Goal: Transaction & Acquisition: Purchase product/service

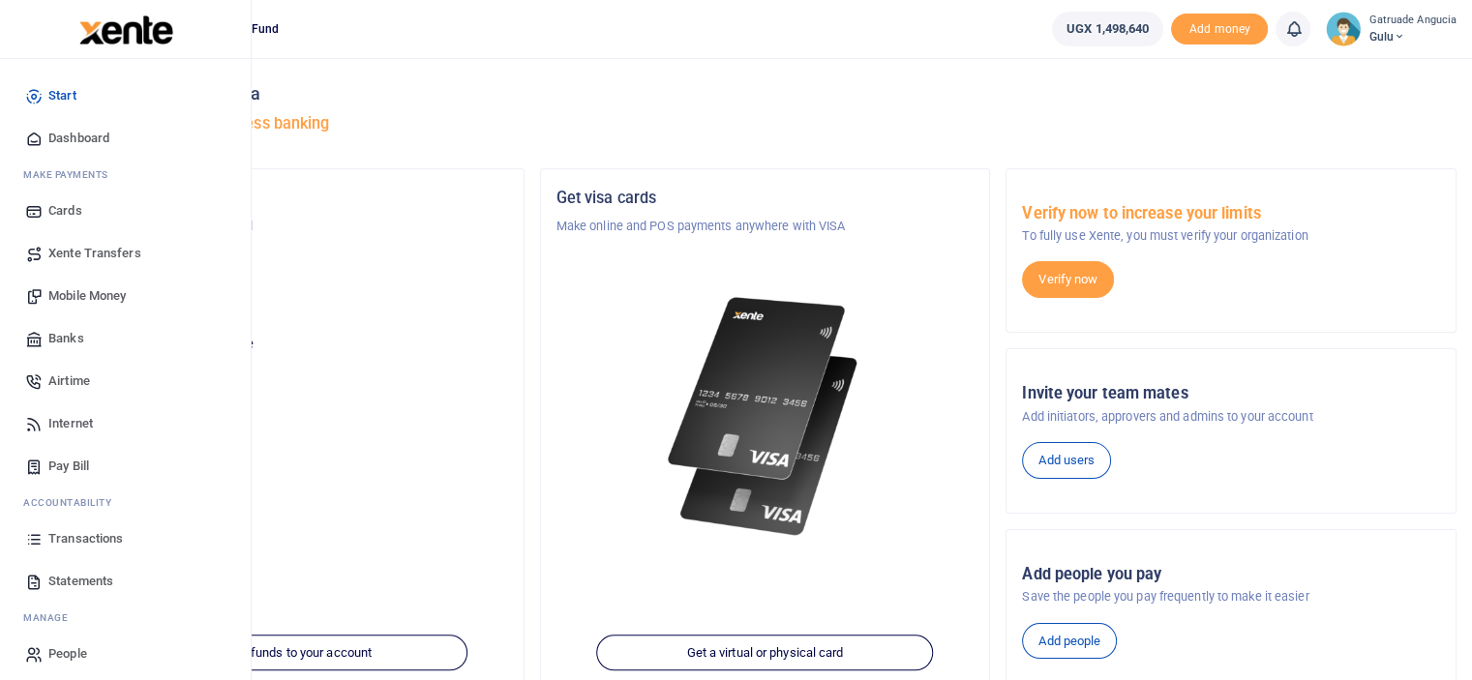
click at [83, 297] on span "Mobile Money" at bounding box center [86, 295] width 77 height 19
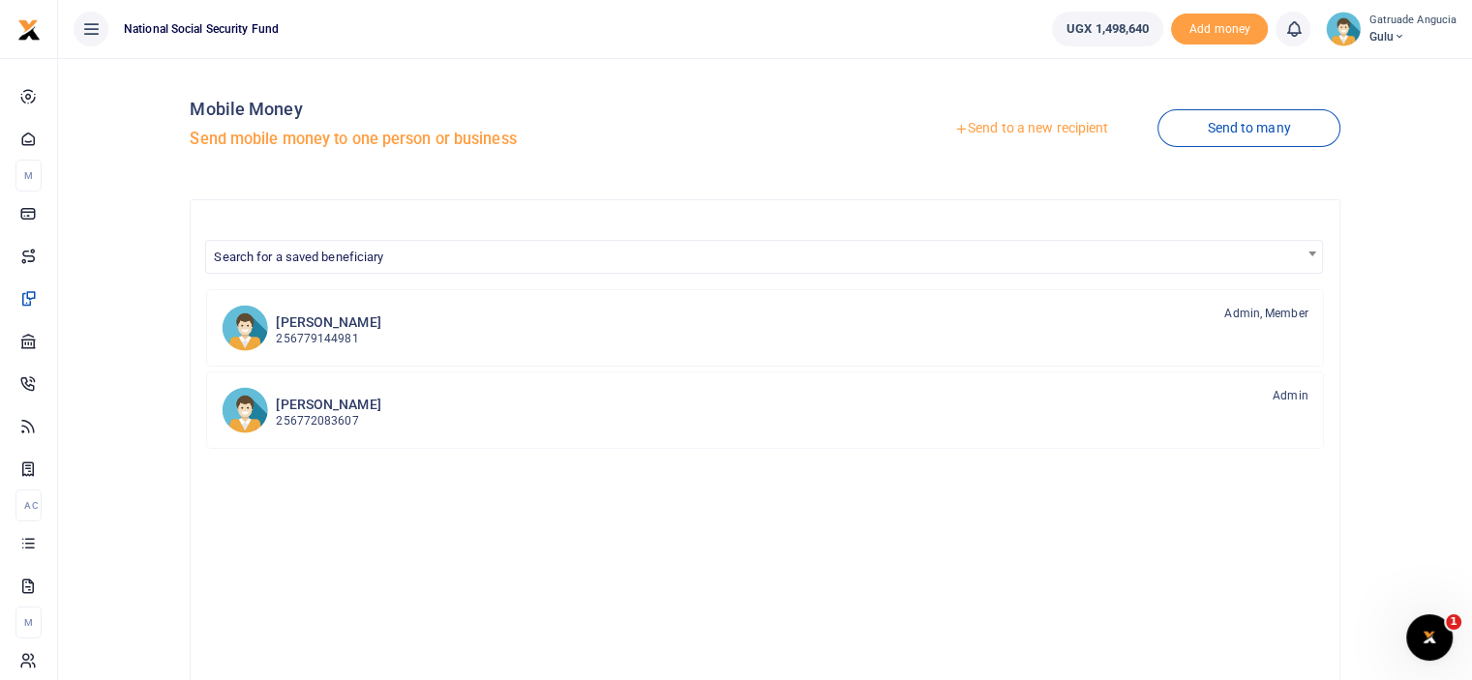
click at [1029, 127] on link "Send to a new recipient" at bounding box center [1031, 128] width 253 height 35
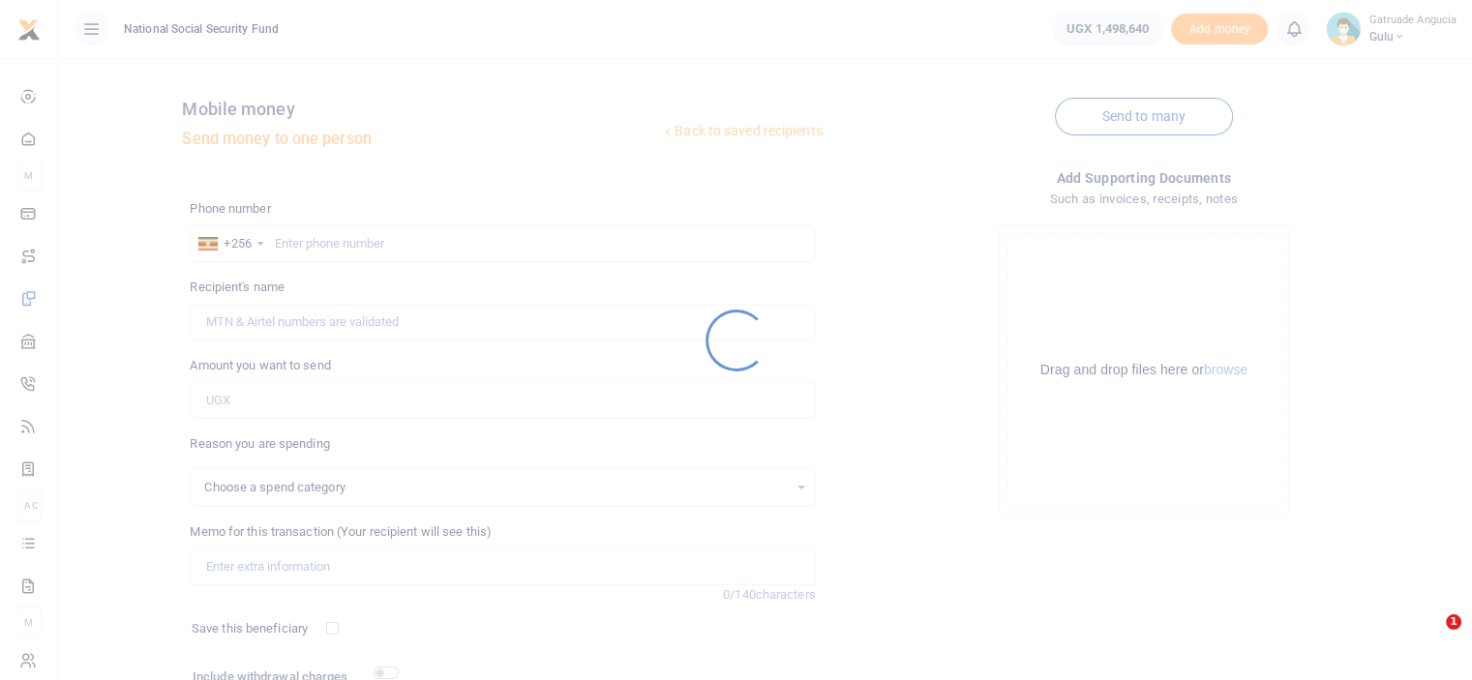
select select
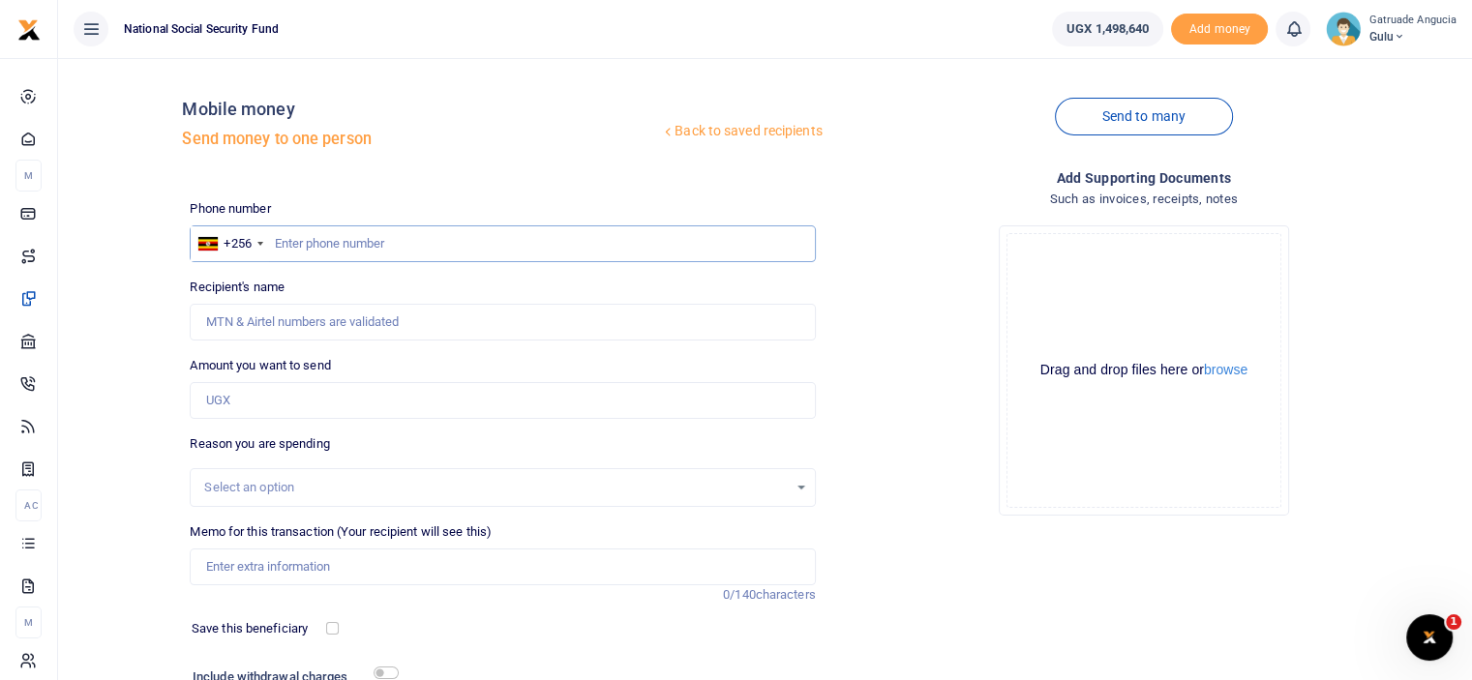
click at [336, 244] on input "text" at bounding box center [502, 243] width 625 height 37
type input "785550107"
type input "Peter Ogwang"
type input "785550107"
click at [281, 407] on input "Amount you want to send" at bounding box center [502, 400] width 625 height 37
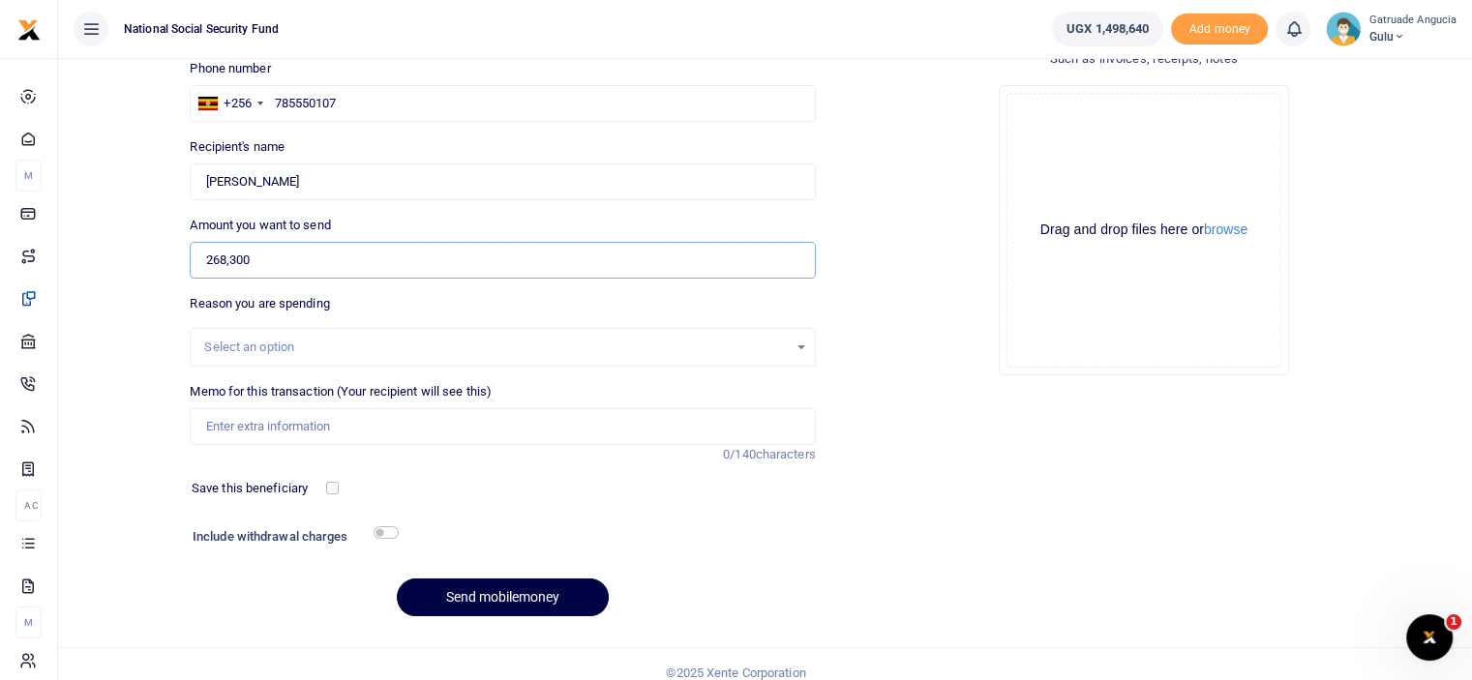
scroll to position [157, 0]
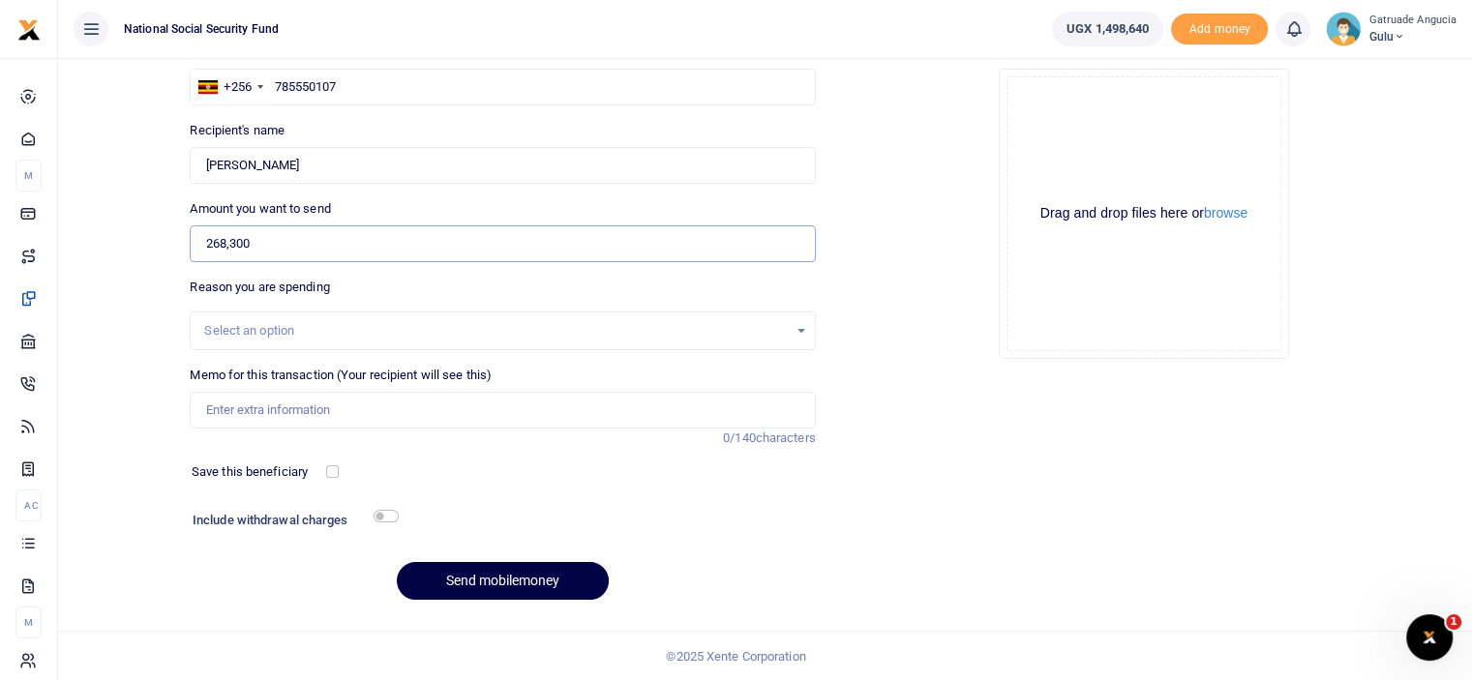
type input "268,300"
click at [361, 414] on input "Memo for this transaction (Your recipient will see this)" at bounding box center [502, 410] width 625 height 37
type input "For Office Sundry expenses"
click at [383, 513] on input "checkbox" at bounding box center [386, 516] width 25 height 13
checkbox input "true"
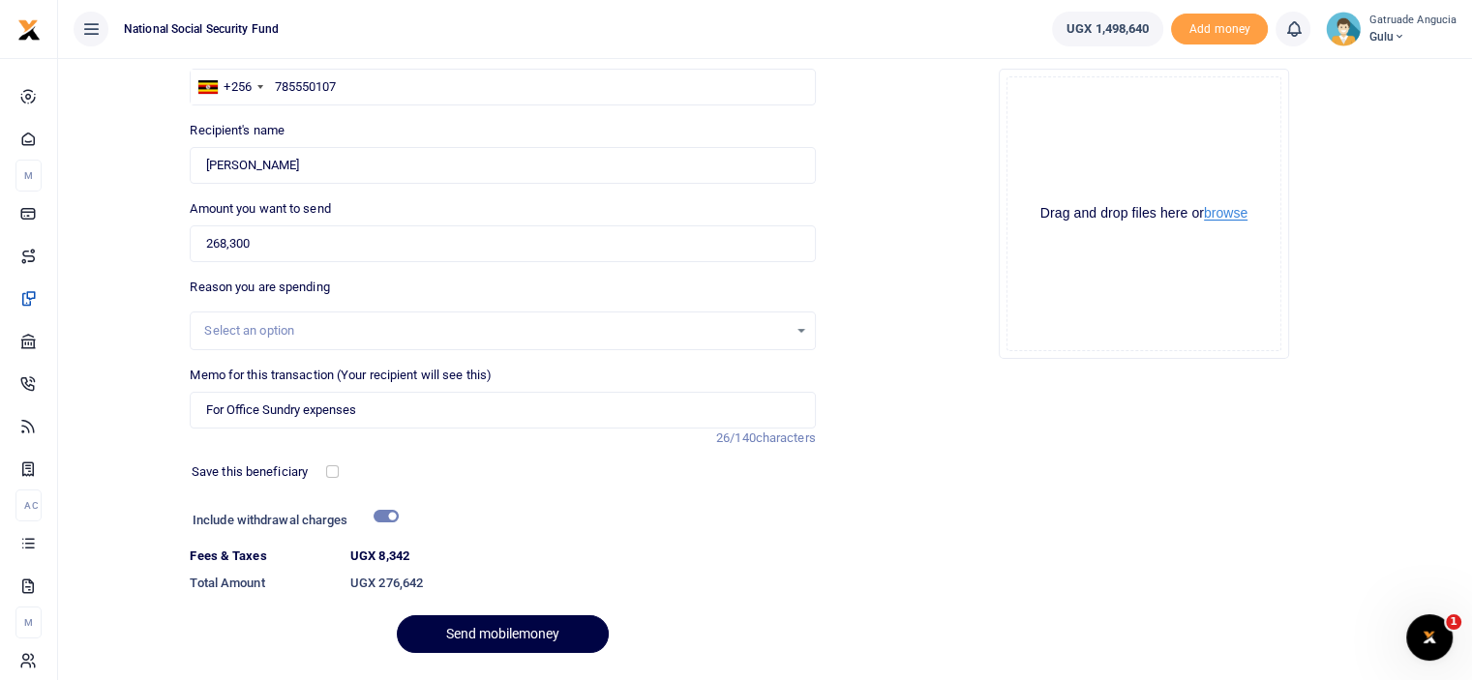
click at [1242, 220] on button "browse" at bounding box center [1226, 213] width 44 height 15
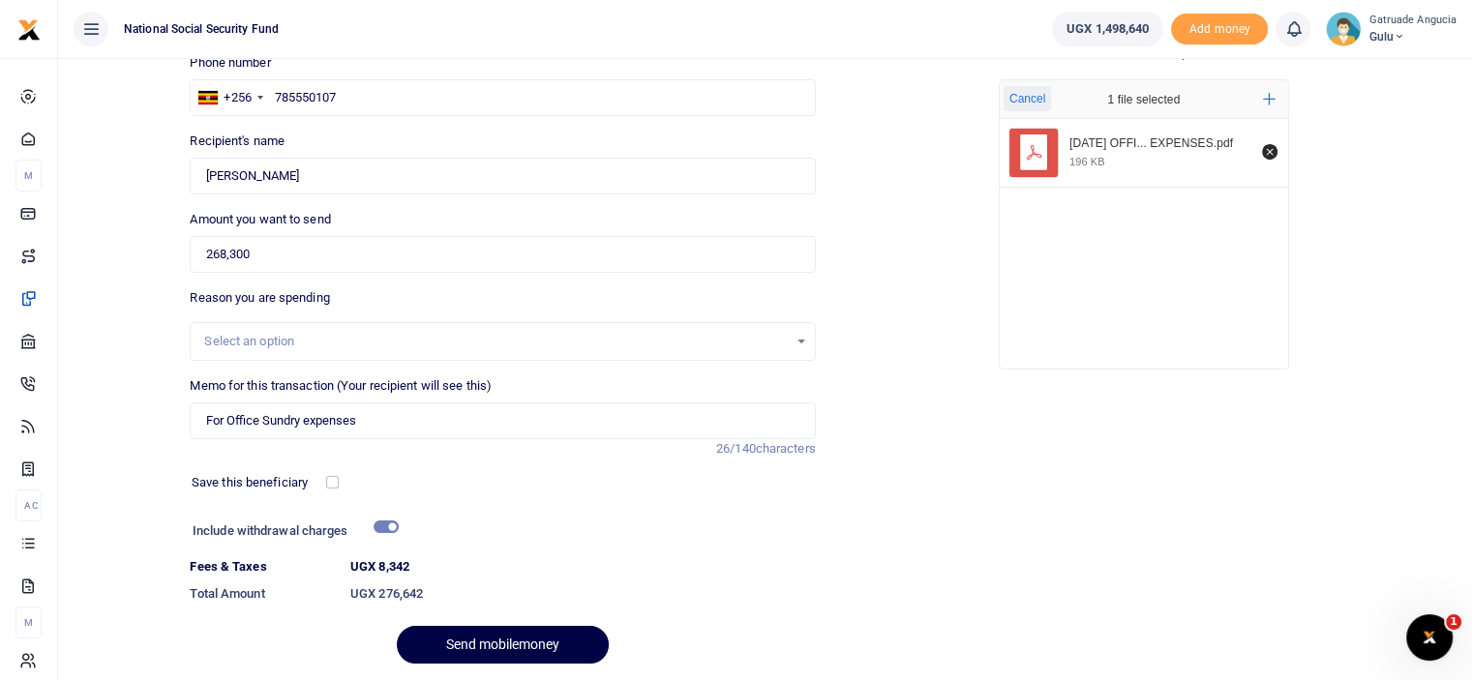
scroll to position [16, 0]
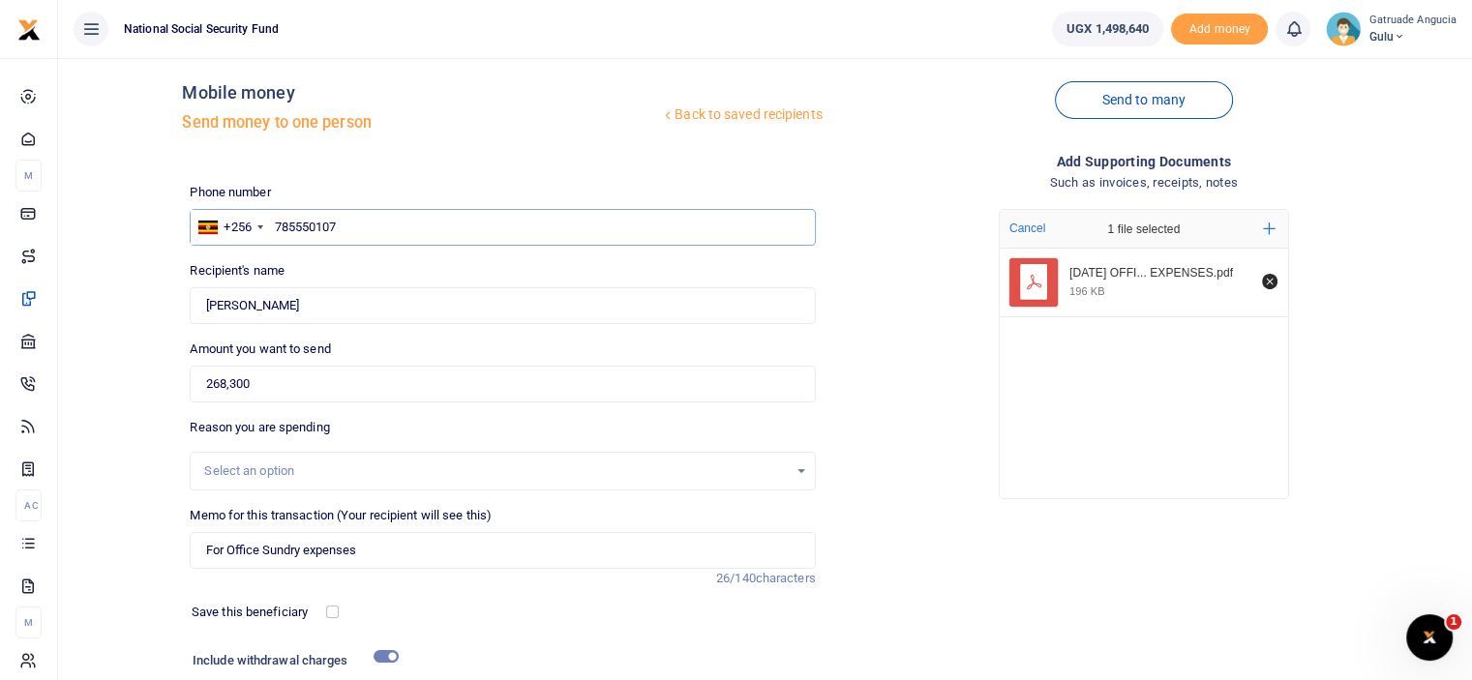
drag, startPoint x: 348, startPoint y: 227, endPoint x: 271, endPoint y: 229, distance: 77.4
click at [271, 229] on input "785550107" at bounding box center [502, 227] width 625 height 37
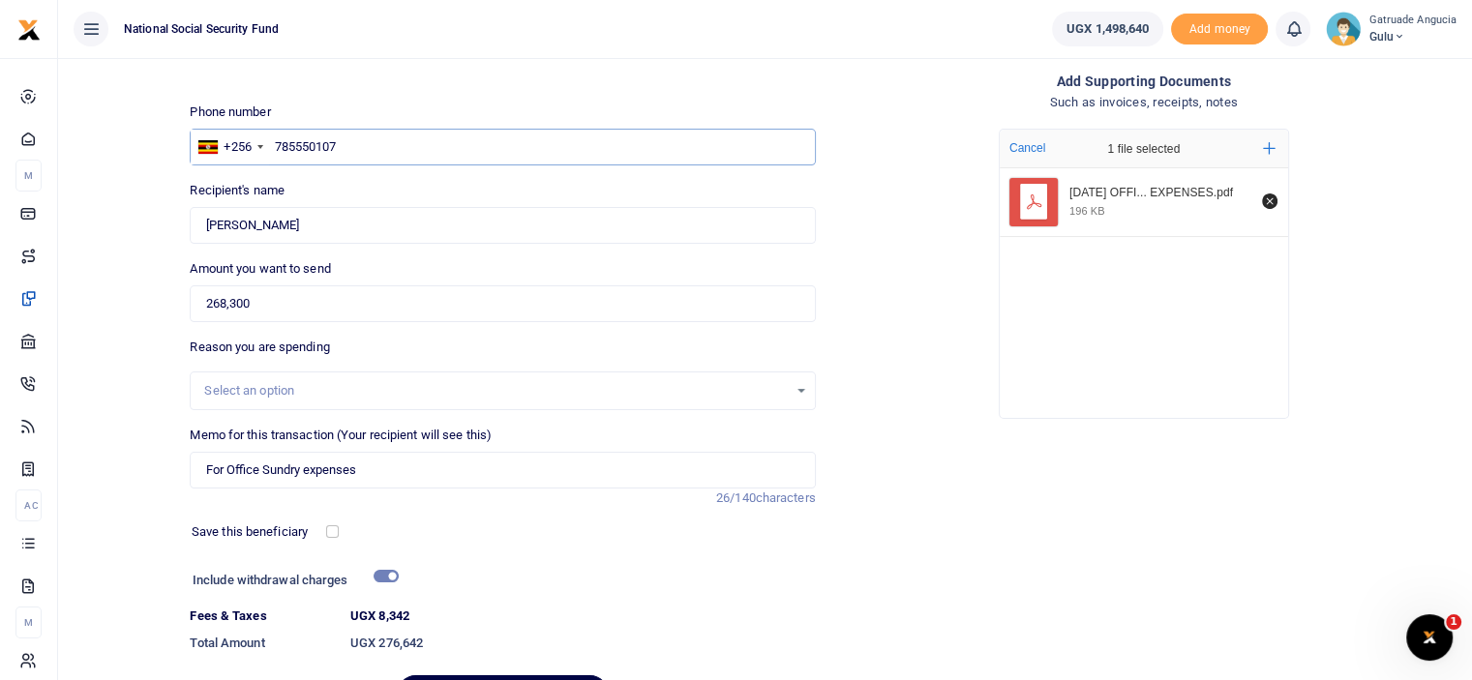
scroll to position [210, 0]
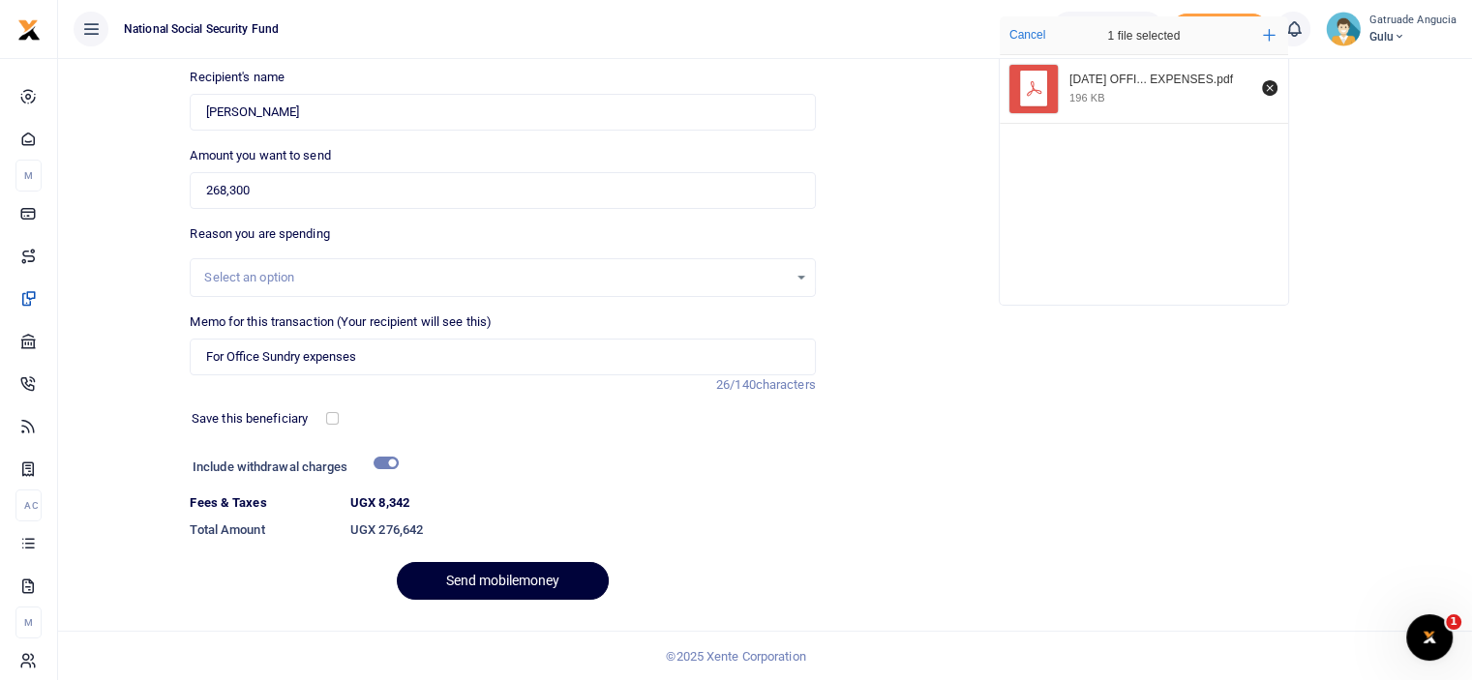
click at [493, 581] on button "Send mobilemoney" at bounding box center [503, 581] width 212 height 38
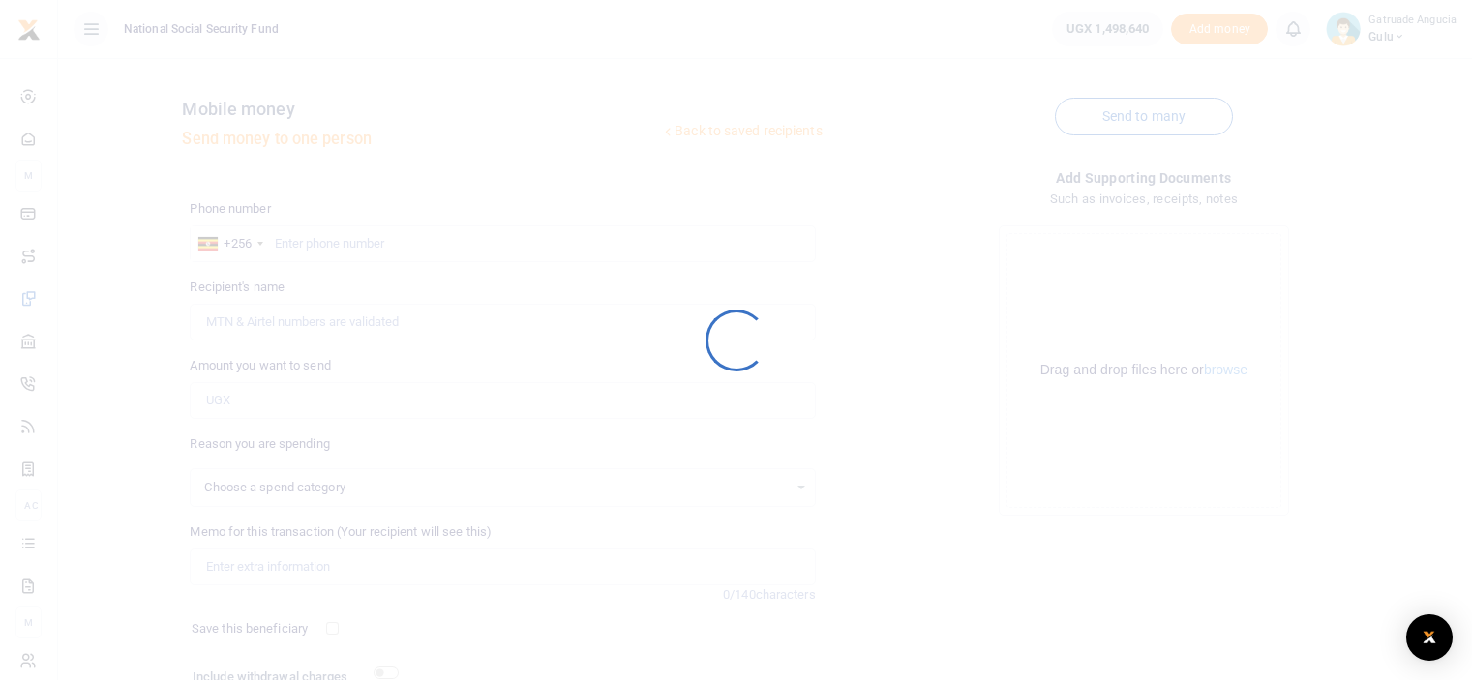
scroll to position [157, 0]
select select
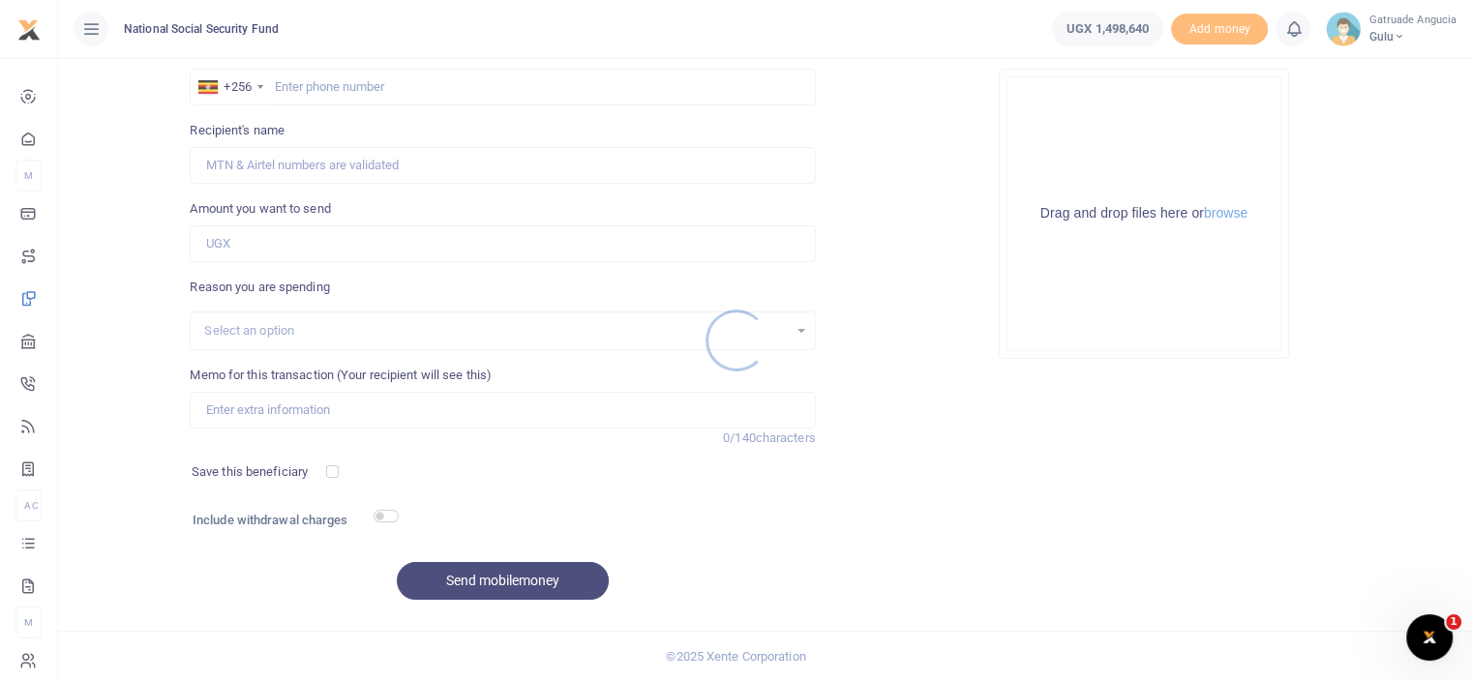
scroll to position [0, 0]
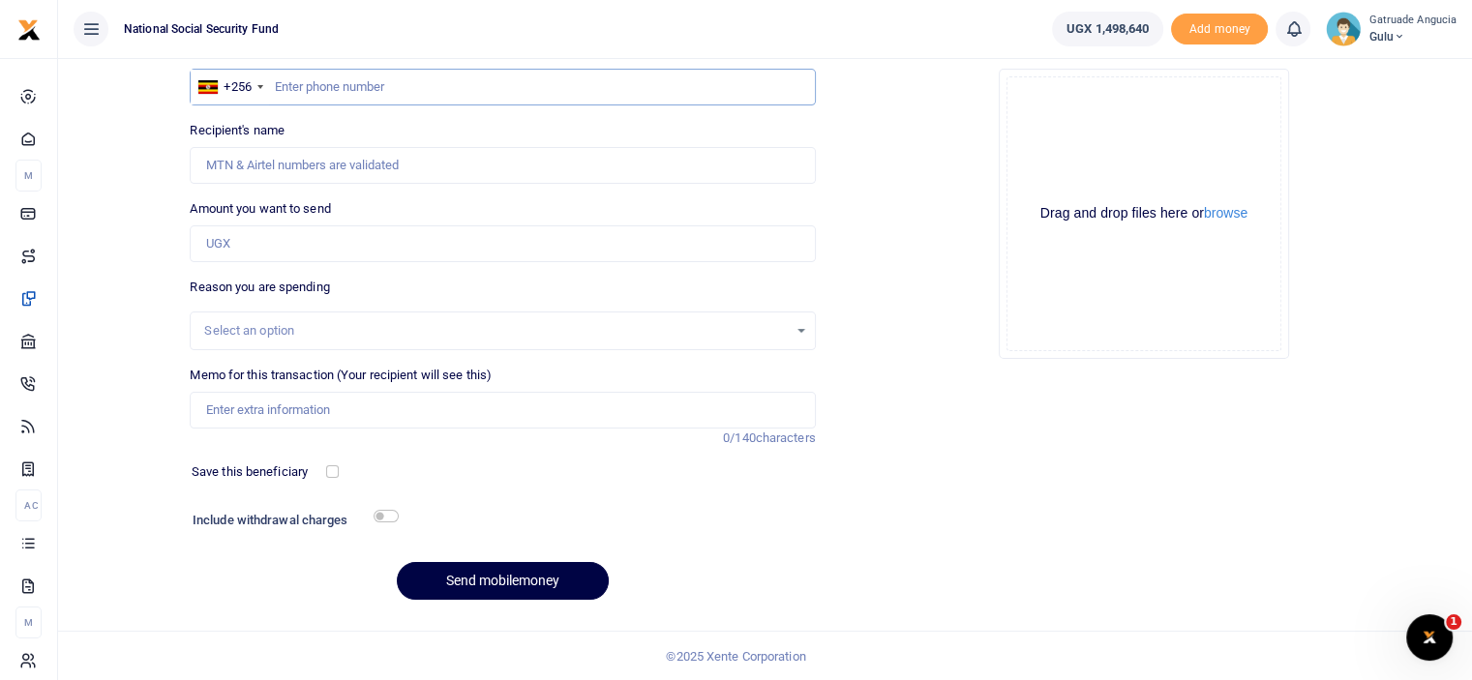
paste input "785550107"
type input "785550107"
click at [759, 187] on div "Phone number +256 Uganda +256 785550107 Phone is required. Recipient's name Nam…" at bounding box center [502, 330] width 641 height 574
click at [468, 164] on input "Recipient's name" at bounding box center [502, 165] width 625 height 37
click at [837, 266] on div "Drop your files here Drag and drop files here or browse Powered by Uppy" at bounding box center [1143, 213] width 625 height 321
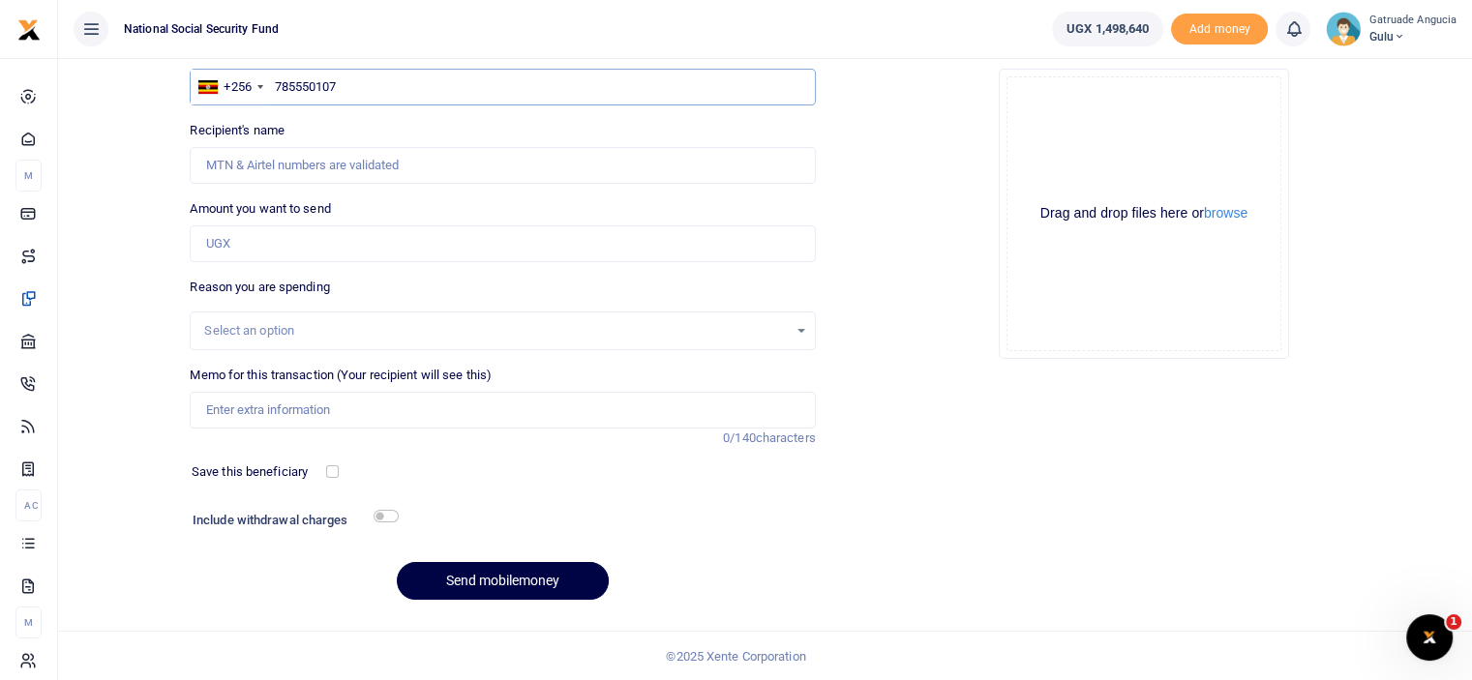
click at [274, 82] on input "785550107" at bounding box center [502, 87] width 625 height 37
type input "Peter Ogwang"
click at [253, 249] on input "Amount you want to send" at bounding box center [502, 243] width 625 height 37
type input "28,700"
click at [320, 413] on input "Memo for this transaction (Your recipient will see this)" at bounding box center [502, 410] width 625 height 37
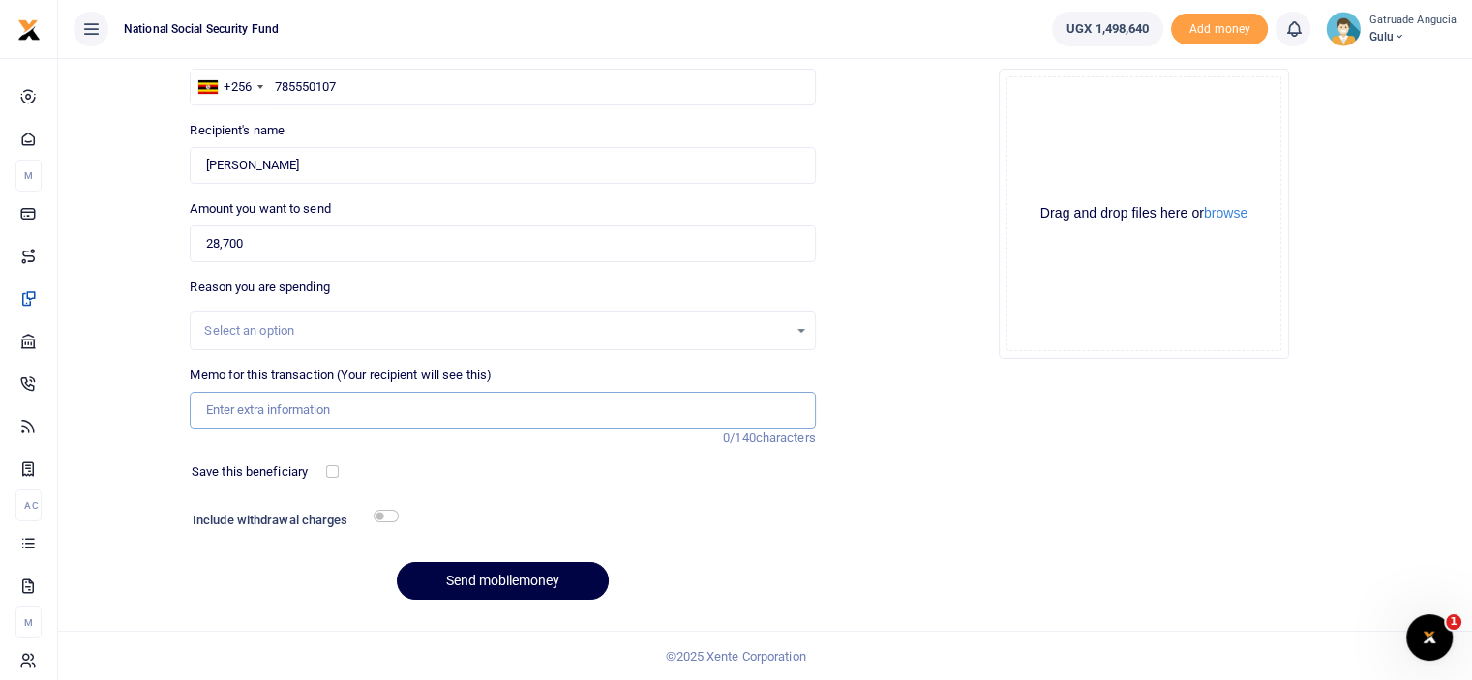
type input "Staff weekly breakfast"
click at [380, 514] on input "checkbox" at bounding box center [386, 516] width 25 height 13
checkbox input "true"
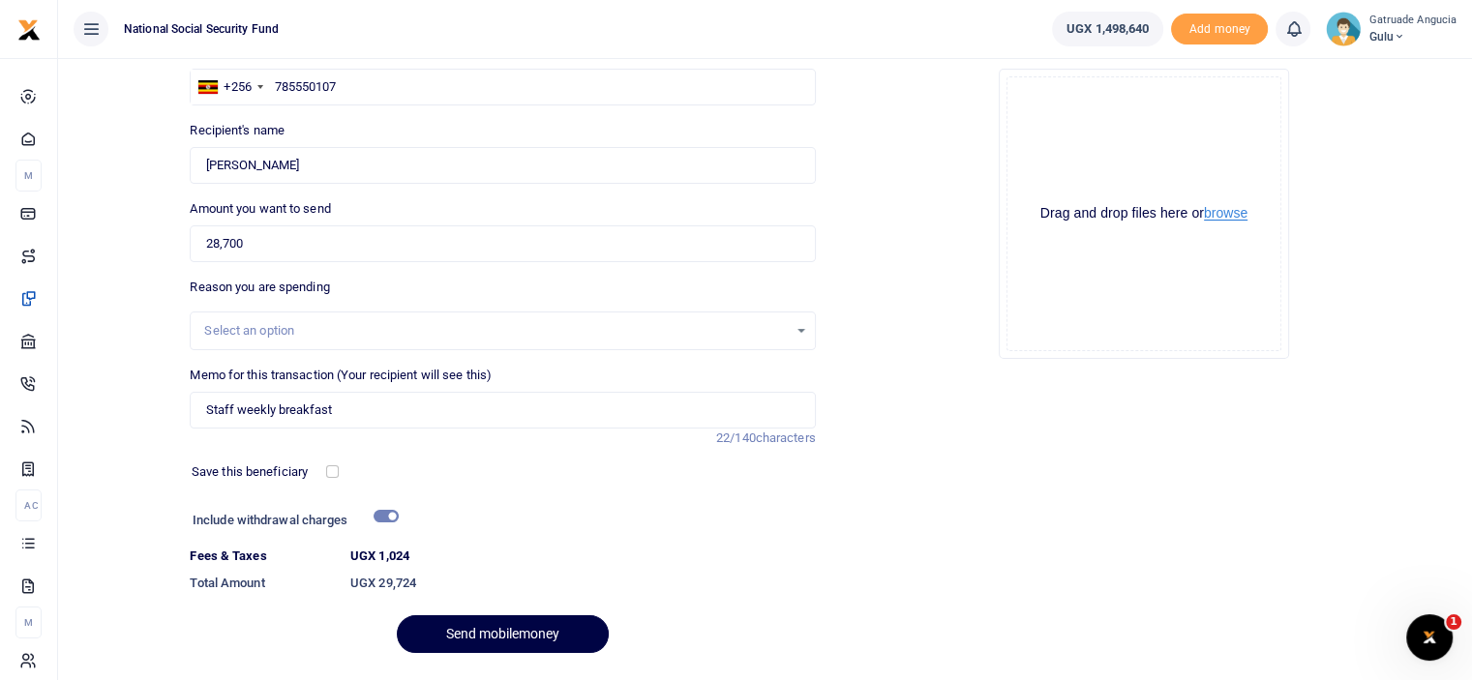
click at [1237, 212] on button "browse" at bounding box center [1226, 213] width 44 height 15
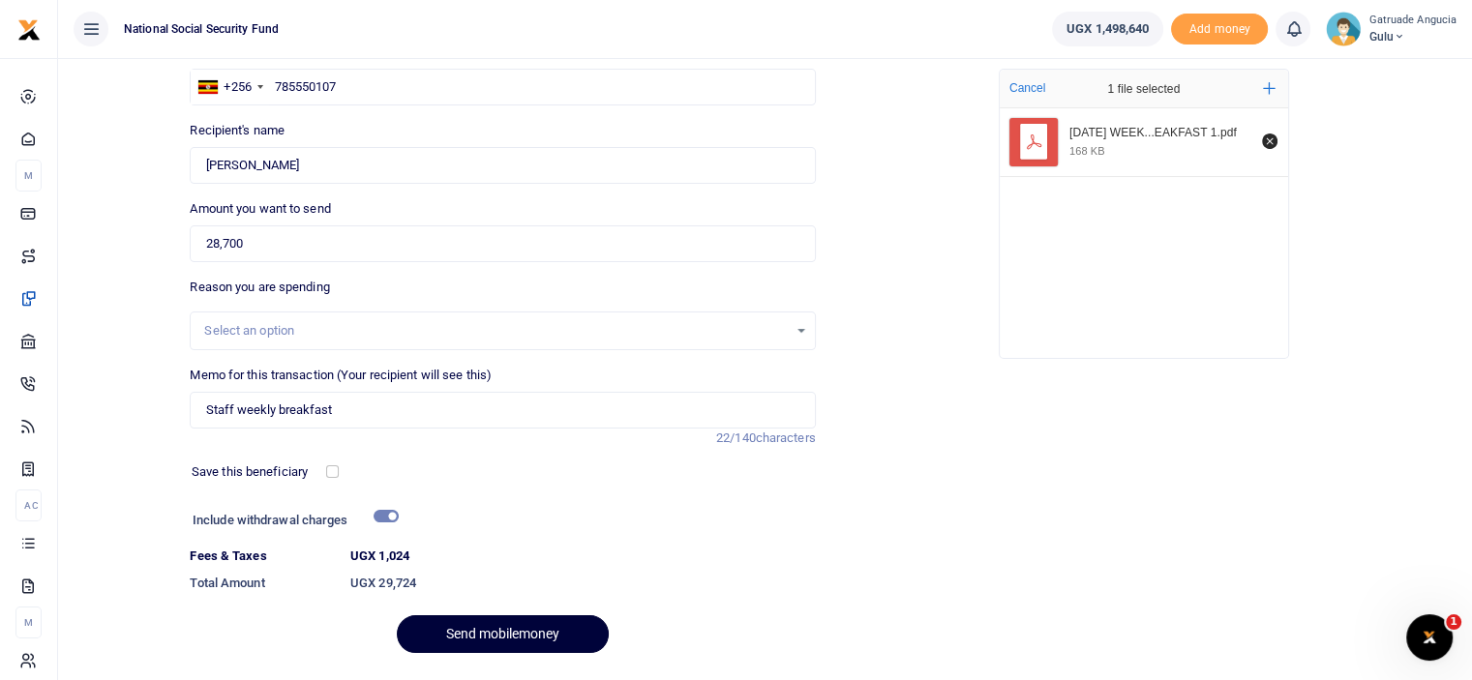
click at [479, 637] on button "Send mobilemoney" at bounding box center [503, 634] width 212 height 38
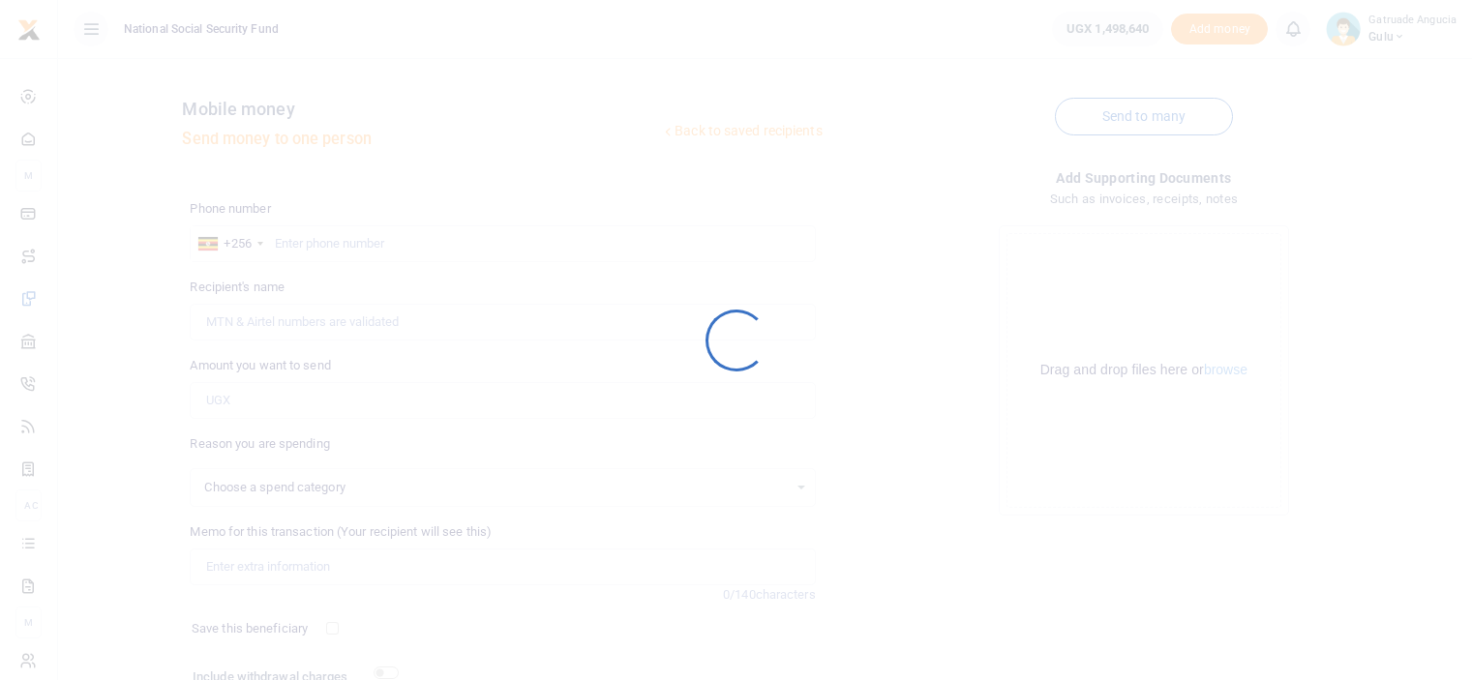
scroll to position [157, 0]
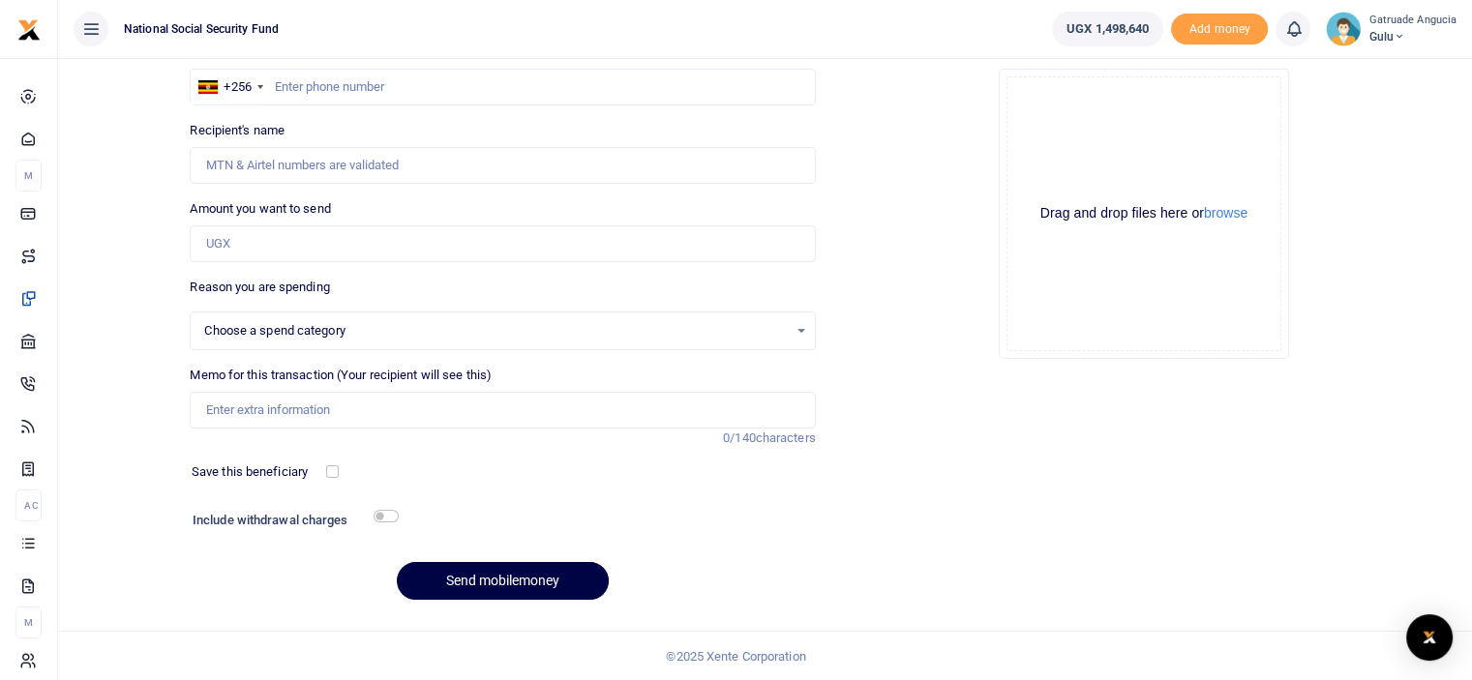
select select
